Goal: Information Seeking & Learning: Learn about a topic

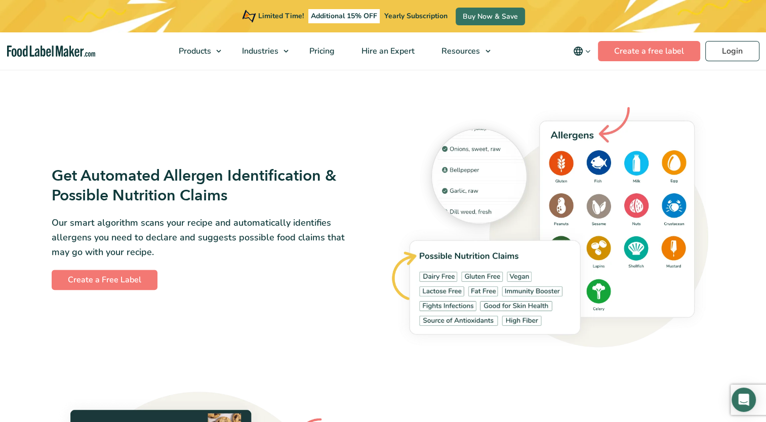
scroll to position [1299, 0]
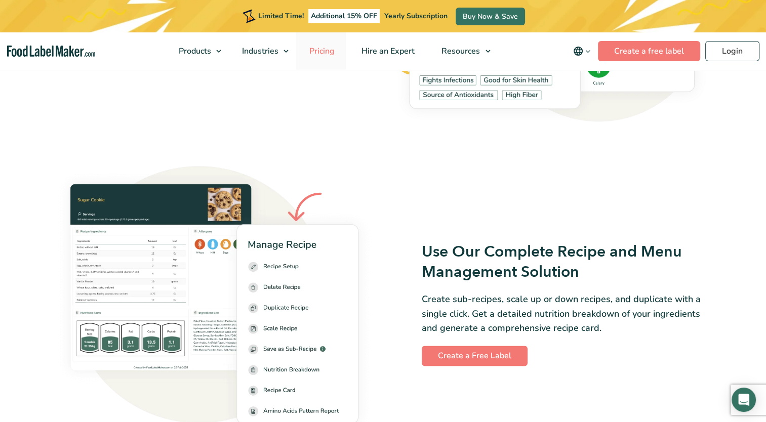
click at [321, 49] on span "Pricing" at bounding box center [320, 51] width 29 height 11
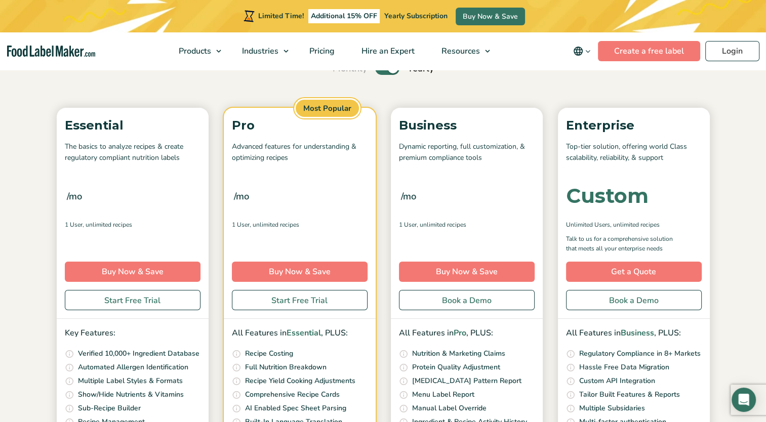
scroll to position [111, 0]
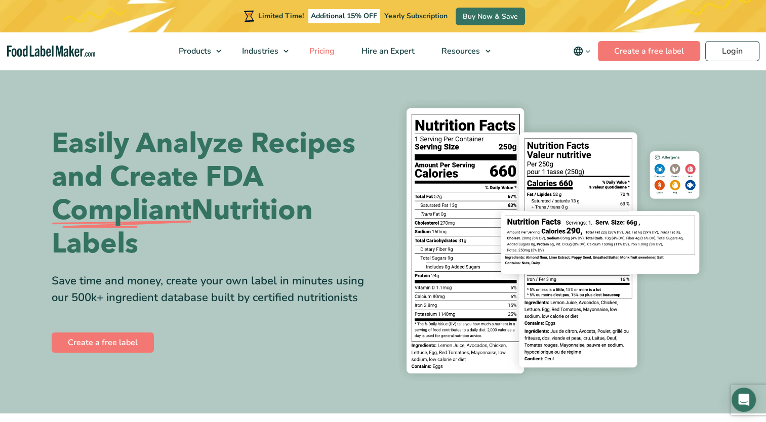
click at [316, 56] on link "Pricing" at bounding box center [321, 50] width 50 height 37
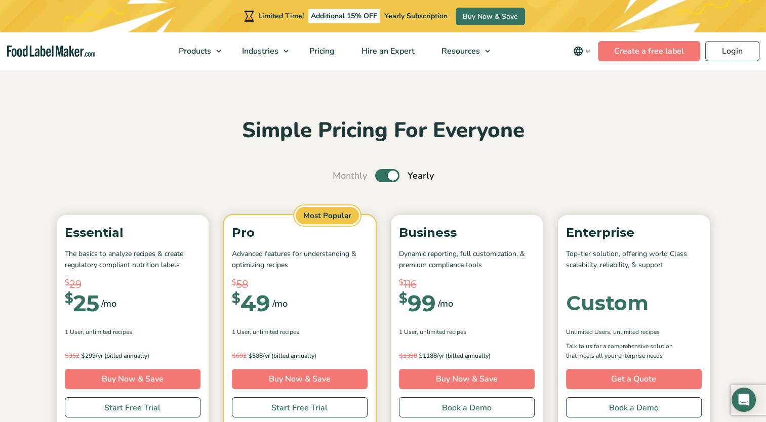
click at [380, 178] on label "Toggle" at bounding box center [387, 175] width 24 height 13
click at [341, 178] on input "Toggle" at bounding box center [337, 176] width 7 height 7
checkbox input "false"
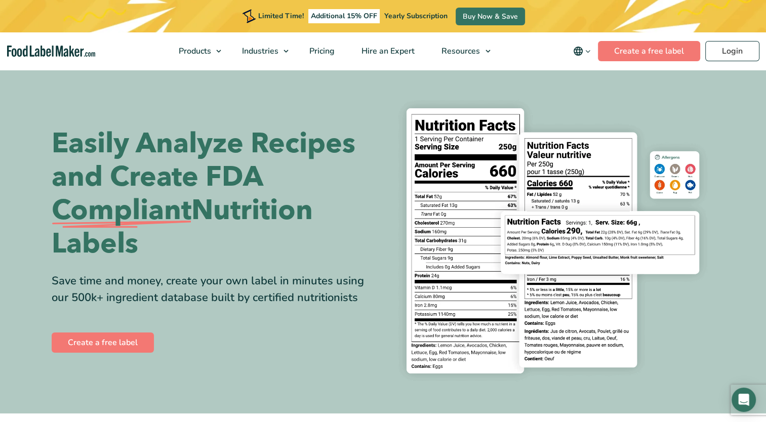
click at [253, 183] on h1 "Easily Analyze Recipes and Create FDA Compliant Nutrition Labels" at bounding box center [214, 194] width 324 height 134
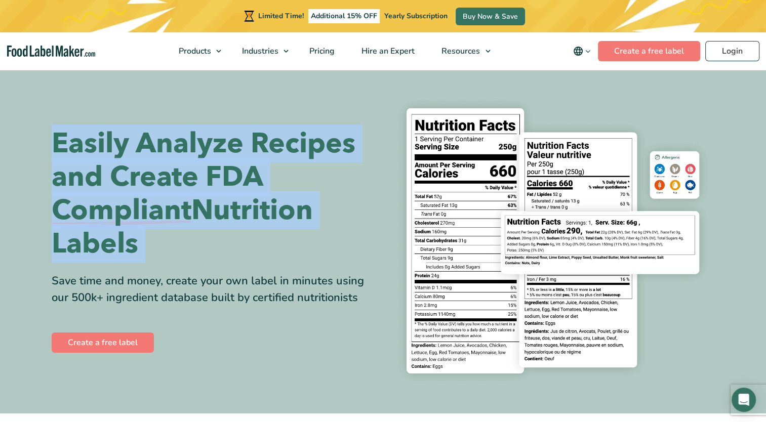
click at [253, 183] on h1 "Easily Analyze Recipes and Create FDA Compliant Nutrition Labels" at bounding box center [214, 194] width 324 height 134
drag, startPoint x: 253, startPoint y: 183, endPoint x: 259, endPoint y: 208, distance: 25.5
click at [259, 208] on h1 "Easily Analyze Recipes and Create FDA Compliant Nutrition Labels" at bounding box center [214, 194] width 324 height 134
click at [267, 216] on h1 "Easily Analyze Recipes and Create FDA Compliant Nutrition Labels" at bounding box center [214, 194] width 324 height 134
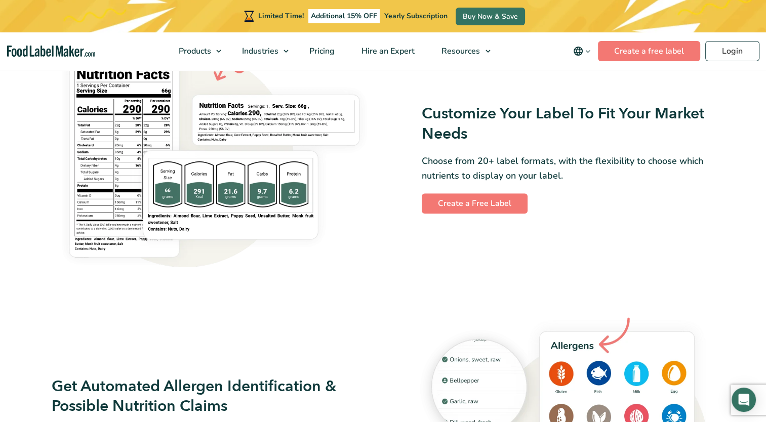
scroll to position [927, 0]
